Goal: Task Accomplishment & Management: Complete application form

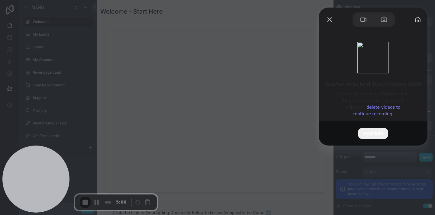
click at [373, 110] on link "delete videos to continue recording." at bounding box center [377, 110] width 48 height 11
click at [163, 45] on div at bounding box center [217, 107] width 435 height 215
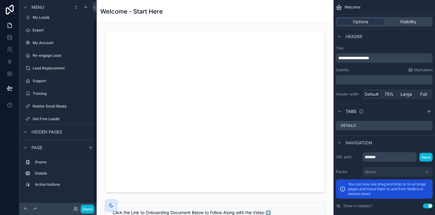
scroll to position [21, 0]
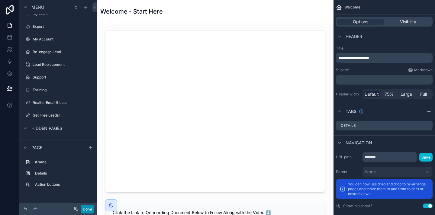
click at [86, 211] on button "Done" at bounding box center [88, 209] width 14 height 9
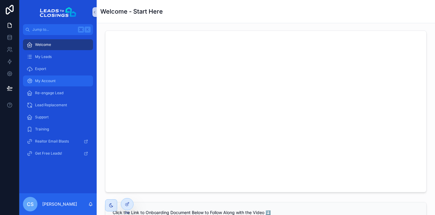
click at [69, 79] on div "My Account" at bounding box center [58, 81] width 63 height 10
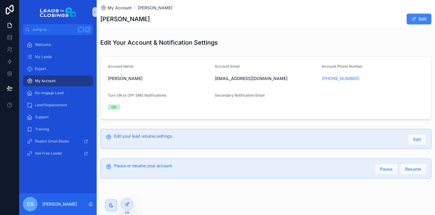
scroll to position [5, 0]
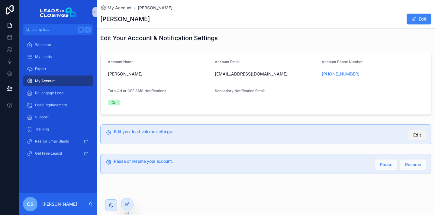
click at [415, 135] on span "Edit" at bounding box center [417, 135] width 8 height 6
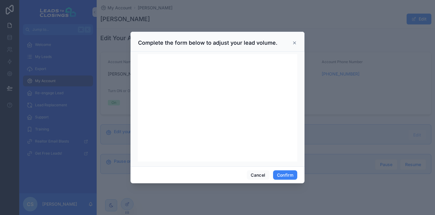
click at [294, 43] on icon at bounding box center [294, 43] width 2 height 2
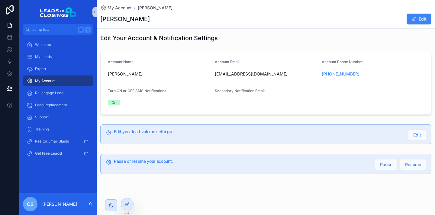
scroll to position [0, 0]
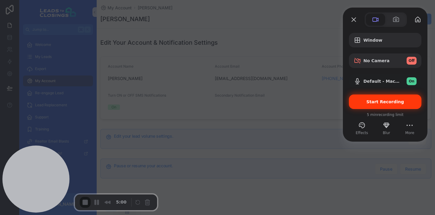
click at [372, 101] on span "Start Recording" at bounding box center [386, 101] width 38 height 5
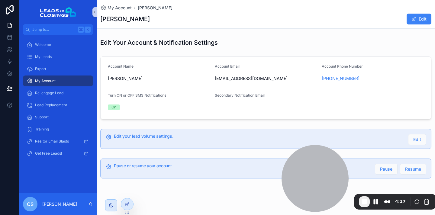
scroll to position [5, 0]
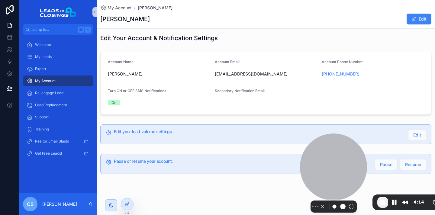
drag, startPoint x: 311, startPoint y: 163, endPoint x: 334, endPoint y: 196, distance: 40.6
click at [334, 196] on div "Select video screen size" at bounding box center [333, 173] width 67 height 79
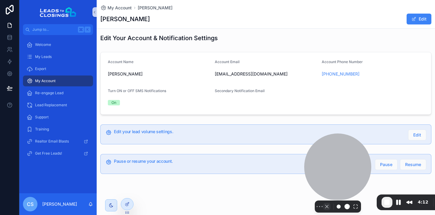
click at [325, 203] on button "Camera off" at bounding box center [326, 206] width 7 height 7
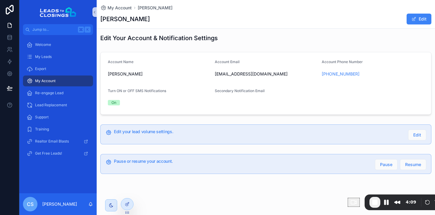
drag, startPoint x: 377, startPoint y: 199, endPoint x: 382, endPoint y: 199, distance: 4.8
click at [403, 199] on div "4:09" at bounding box center [410, 202] width 15 height 11
drag, startPoint x: 114, startPoint y: 131, endPoint x: 173, endPoint y: 131, distance: 59.2
click at [173, 131] on h5 "Edit your lead volume settings." at bounding box center [258, 132] width 289 height 4
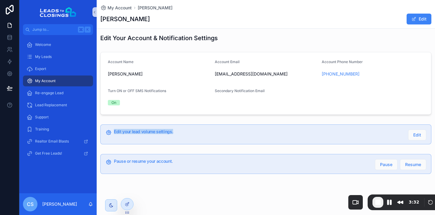
drag, startPoint x: 113, startPoint y: 133, endPoint x: 173, endPoint y: 134, distance: 60.7
click at [173, 134] on div "Edit your lead volume settings. Edit" at bounding box center [265, 134] width 331 height 20
click at [423, 134] on button "Edit" at bounding box center [417, 135] width 18 height 11
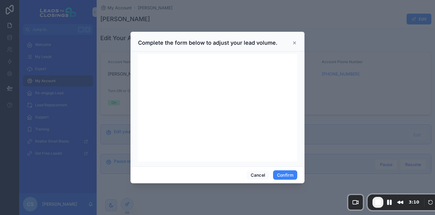
click at [296, 43] on icon at bounding box center [294, 42] width 5 height 5
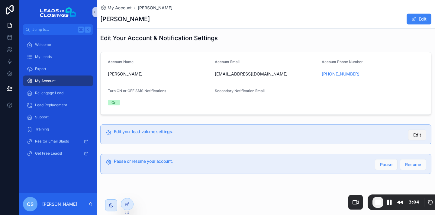
click at [422, 135] on button "Edit" at bounding box center [417, 135] width 18 height 11
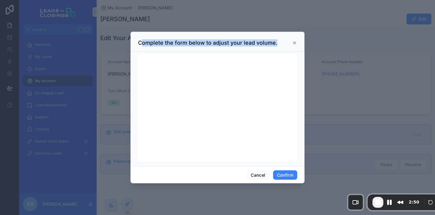
drag, startPoint x: 142, startPoint y: 43, endPoint x: 255, endPoint y: 47, distance: 112.8
click at [255, 47] on div "Complete the form below to adjust your lead volume." at bounding box center [218, 42] width 174 height 20
drag, startPoint x: 278, startPoint y: 46, endPoint x: 132, endPoint y: 45, distance: 145.9
click at [132, 45] on div "Complete the form below to adjust your lead volume." at bounding box center [218, 42] width 174 height 20
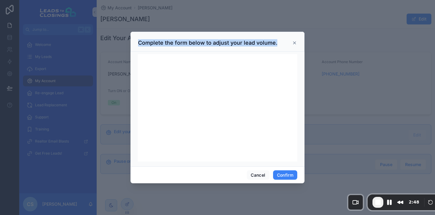
click at [227, 47] on div "Complete the form below to adjust your lead volume." at bounding box center [218, 42] width 174 height 20
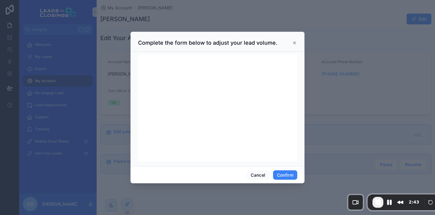
drag, startPoint x: 254, startPoint y: 40, endPoint x: 241, endPoint y: 40, distance: 12.4
click at [241, 40] on h3 "Complete the form below to adjust your lead volume." at bounding box center [207, 42] width 139 height 7
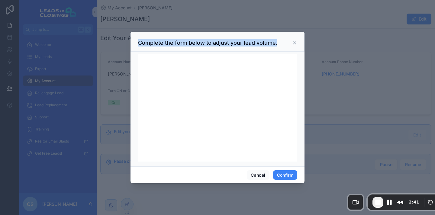
drag, startPoint x: 138, startPoint y: 44, endPoint x: 286, endPoint y: 42, distance: 147.8
click at [286, 42] on div "Complete the form below to adjust your lead volume." at bounding box center [217, 42] width 159 height 7
click at [272, 44] on h3 "Complete the form below to adjust your lead volume." at bounding box center [207, 42] width 139 height 7
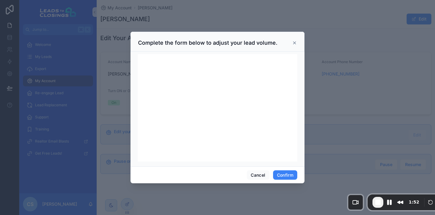
click at [294, 40] on div "Complete the form below to adjust your lead volume." at bounding box center [217, 42] width 159 height 7
click at [294, 44] on icon at bounding box center [294, 43] width 2 height 2
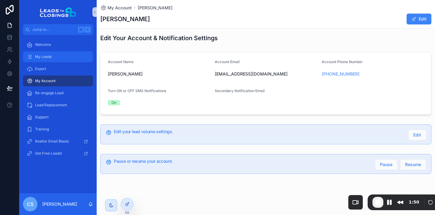
click at [76, 57] on div "My Leads" at bounding box center [58, 57] width 63 height 10
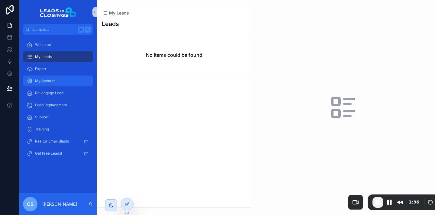
click at [66, 85] on div "My Account" at bounding box center [58, 81] width 63 height 10
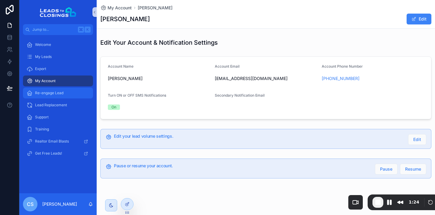
click at [63, 91] on span "Re-engage Lead" at bounding box center [49, 93] width 28 height 5
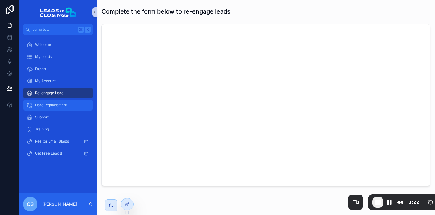
click at [61, 102] on div "Lead Replacement" at bounding box center [58, 105] width 63 height 10
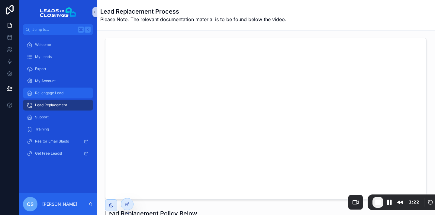
click at [62, 93] on span "Re-engage Lead" at bounding box center [49, 93] width 28 height 5
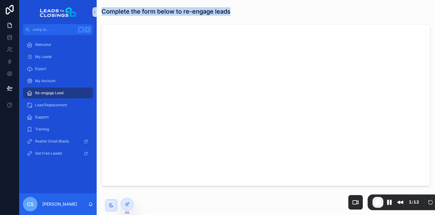
drag, startPoint x: 102, startPoint y: 11, endPoint x: 231, endPoint y: 12, distance: 128.7
click at [231, 12] on div "Complete the form below to re-engage leads" at bounding box center [266, 11] width 329 height 8
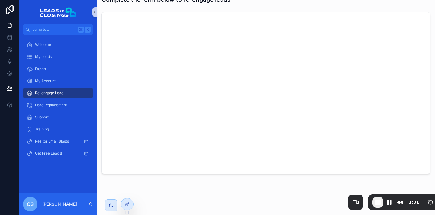
scroll to position [12, 0]
click at [385, 198] on button "Pause Recording" at bounding box center [390, 203] width 10 height 10
click at [386, 203] on span "Play Recording" at bounding box center [389, 202] width 7 height 7
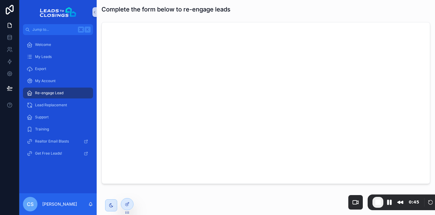
scroll to position [0, 0]
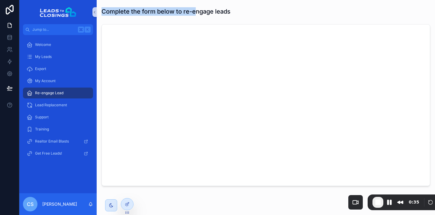
drag, startPoint x: 103, startPoint y: 11, endPoint x: 195, endPoint y: 14, distance: 91.9
click at [195, 14] on h1 "Complete the form below to re-engage leads" at bounding box center [166, 11] width 129 height 8
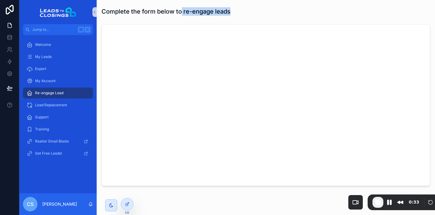
drag, startPoint x: 182, startPoint y: 12, endPoint x: 233, endPoint y: 12, distance: 50.5
click at [233, 12] on div "Complete the form below to re-engage leads" at bounding box center [266, 11] width 329 height 8
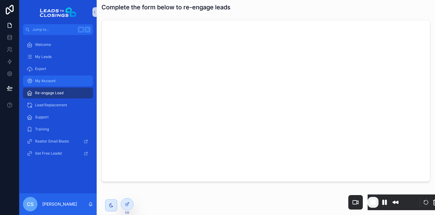
click at [71, 76] on link "My Account" at bounding box center [58, 81] width 70 height 11
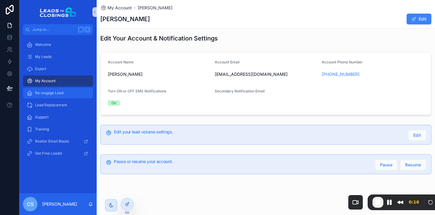
click at [59, 92] on span "Re-engage Lead" at bounding box center [49, 93] width 28 height 5
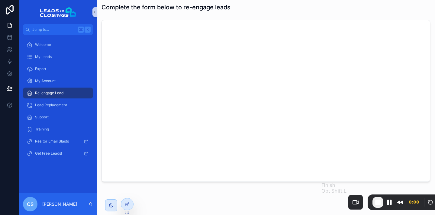
click at [374, 201] on span "End Recording" at bounding box center [377, 202] width 7 height 7
